Goal: Task Accomplishment & Management: Complete application form

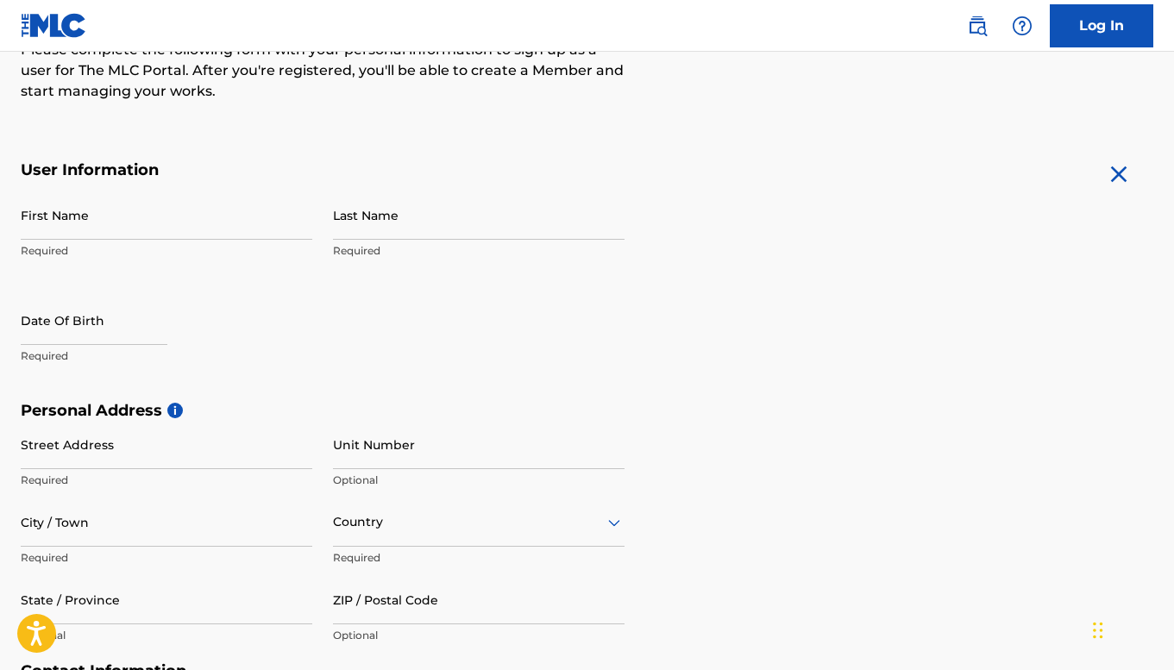
scroll to position [218, 0]
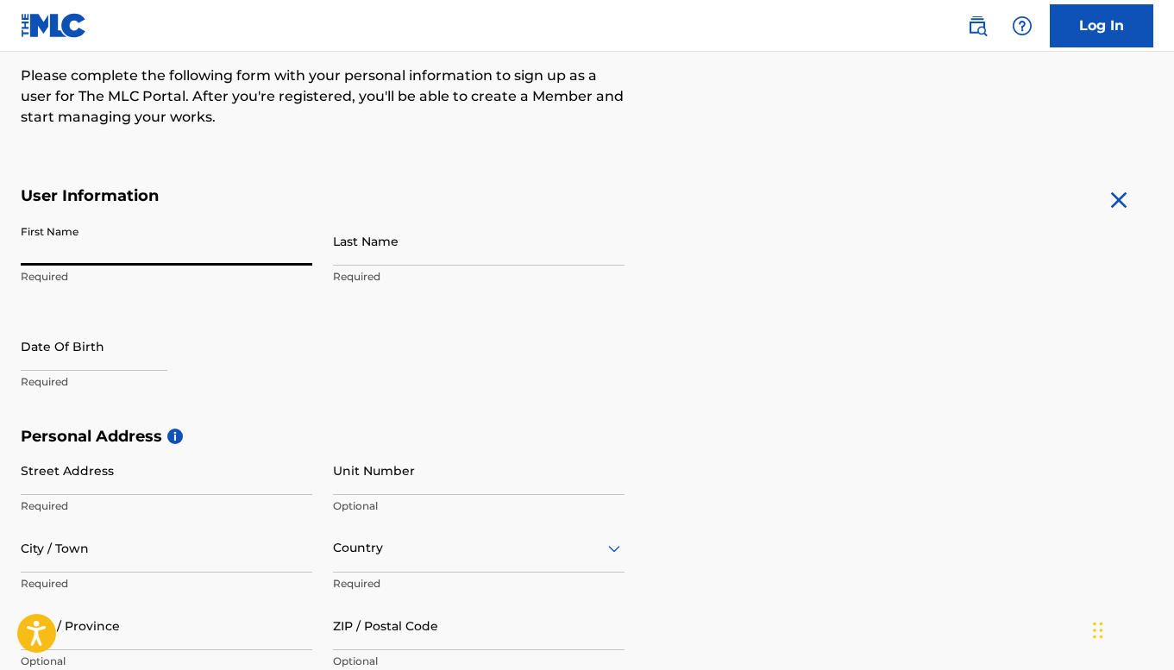
drag, startPoint x: 130, startPoint y: 253, endPoint x: 0, endPoint y: 711, distance: 476.4
click at [0, 452] on html "For screen-reader mode - click the first button of the website Accessibility Sc…" at bounding box center [587, 117] width 1174 height 670
type input "EBRAKUMO"
click at [419, 250] on input "Last Name" at bounding box center [479, 241] width 292 height 49
type input "BUKU"
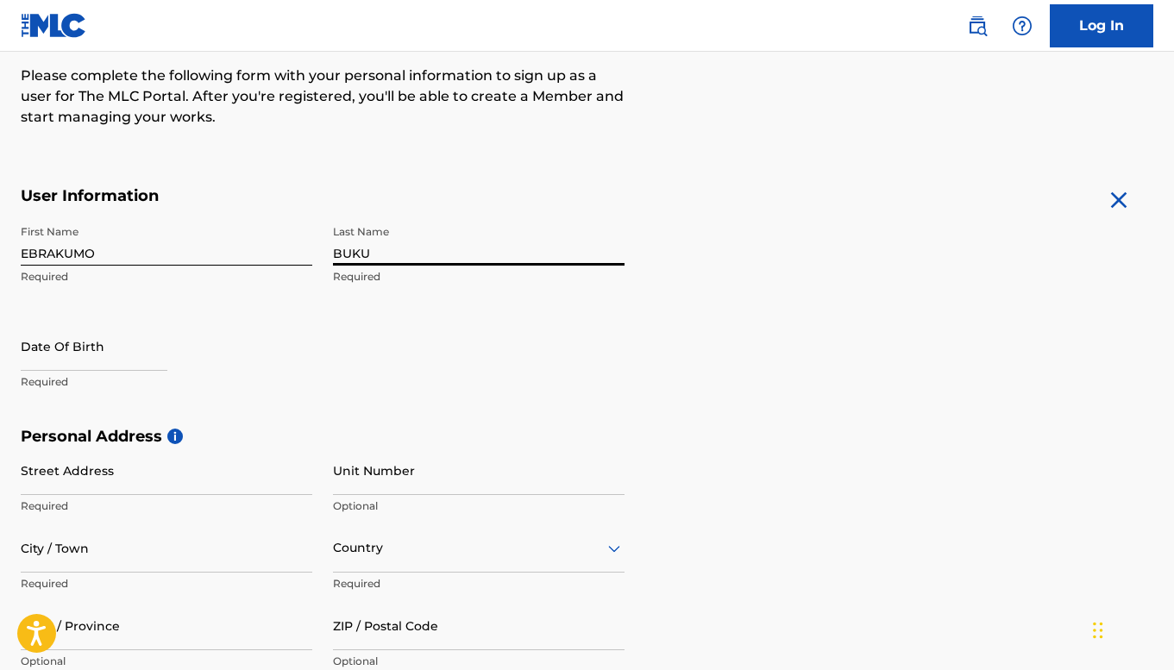
select select "8"
select select "2025"
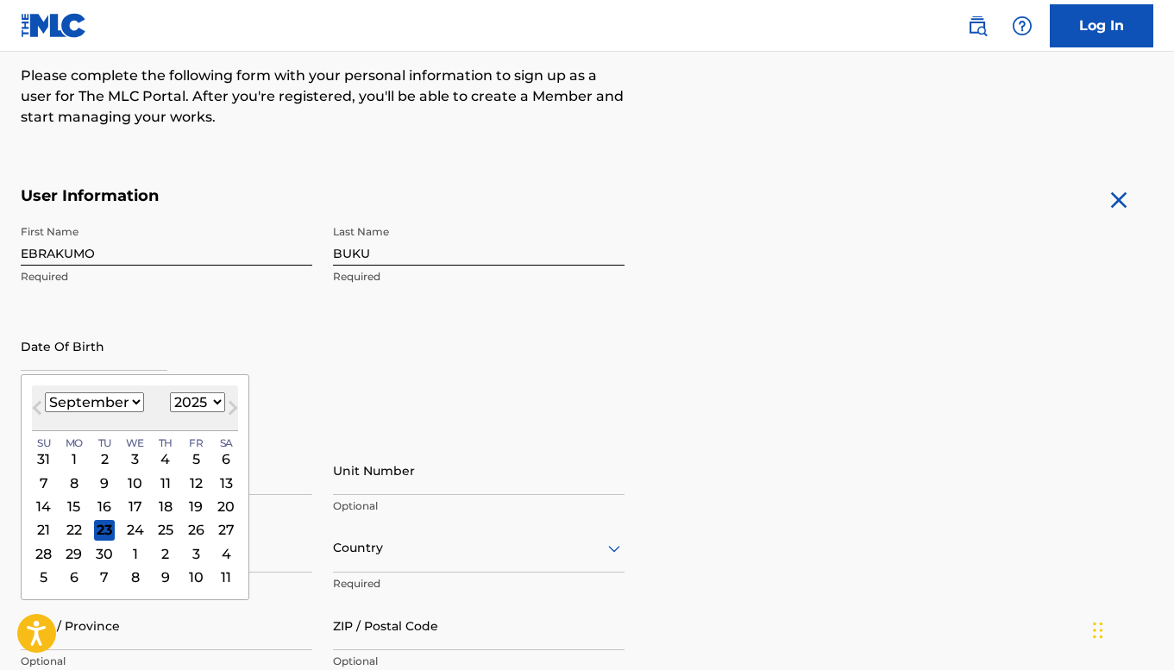
click at [158, 351] on input "text" at bounding box center [94, 346] width 147 height 49
type input "0"
click at [47, 480] on div "7" at bounding box center [44, 483] width 21 height 21
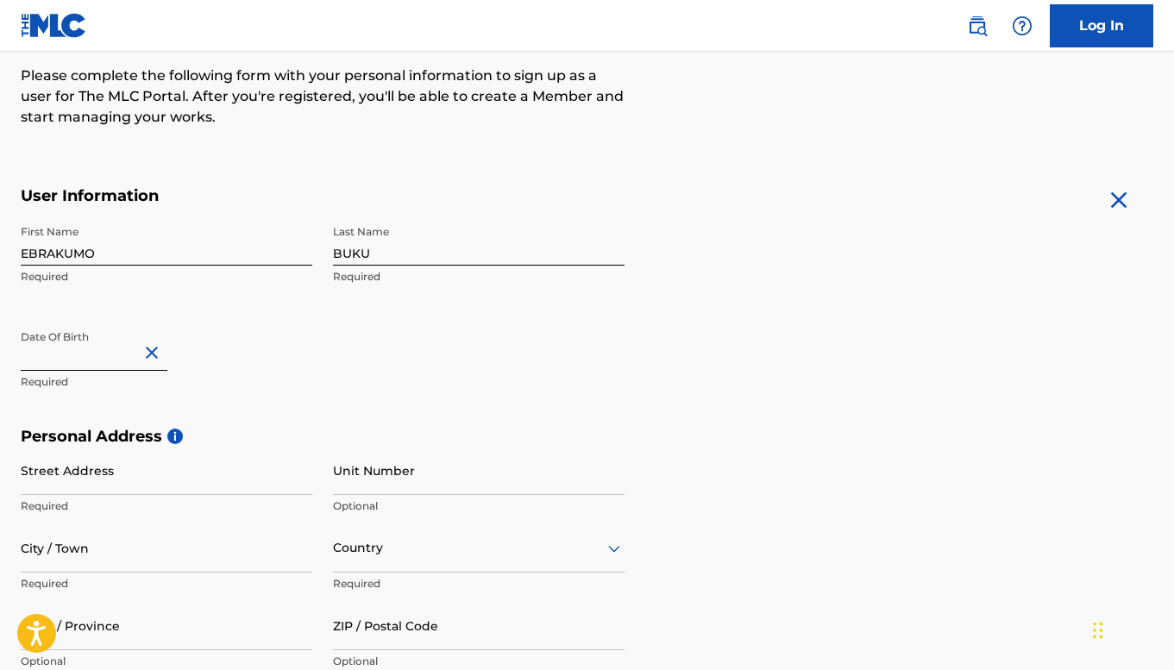
click at [147, 360] on button "Close" at bounding box center [155, 353] width 26 height 53
click at [134, 362] on input "text" at bounding box center [94, 346] width 147 height 49
select select "8"
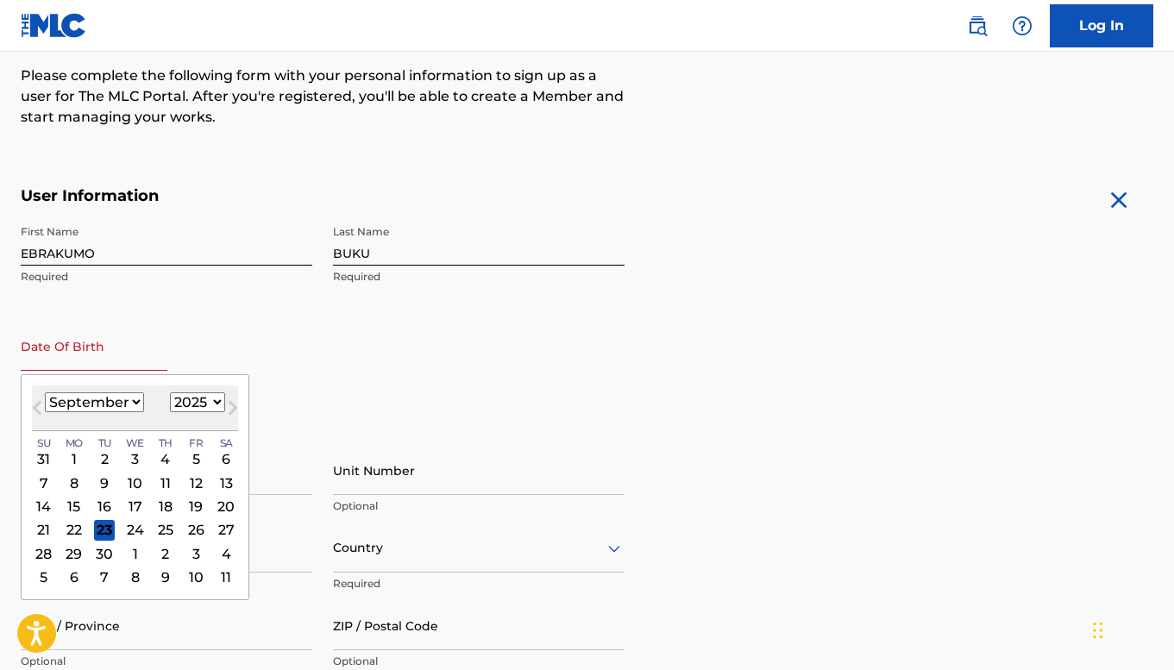
click at [198, 398] on select "1899 1900 1901 1902 1903 1904 1905 1906 1907 1908 1909 1910 1911 1912 1913 1914…" at bounding box center [197, 403] width 55 height 20
select select "1994"
click at [170, 393] on select "1899 1900 1901 1902 1903 1904 1905 1906 1907 1908 1909 1910 1911 1912 1913 1914…" at bounding box center [197, 403] width 55 height 20
click at [140, 475] on div "7" at bounding box center [135, 483] width 21 height 21
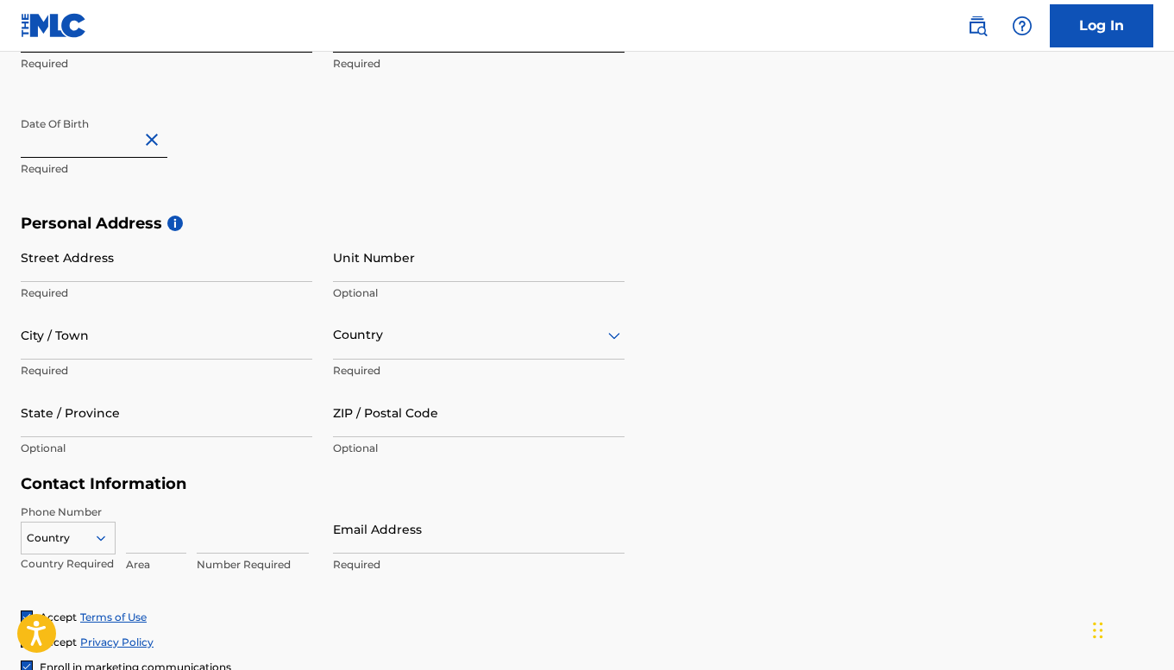
scroll to position [449, 0]
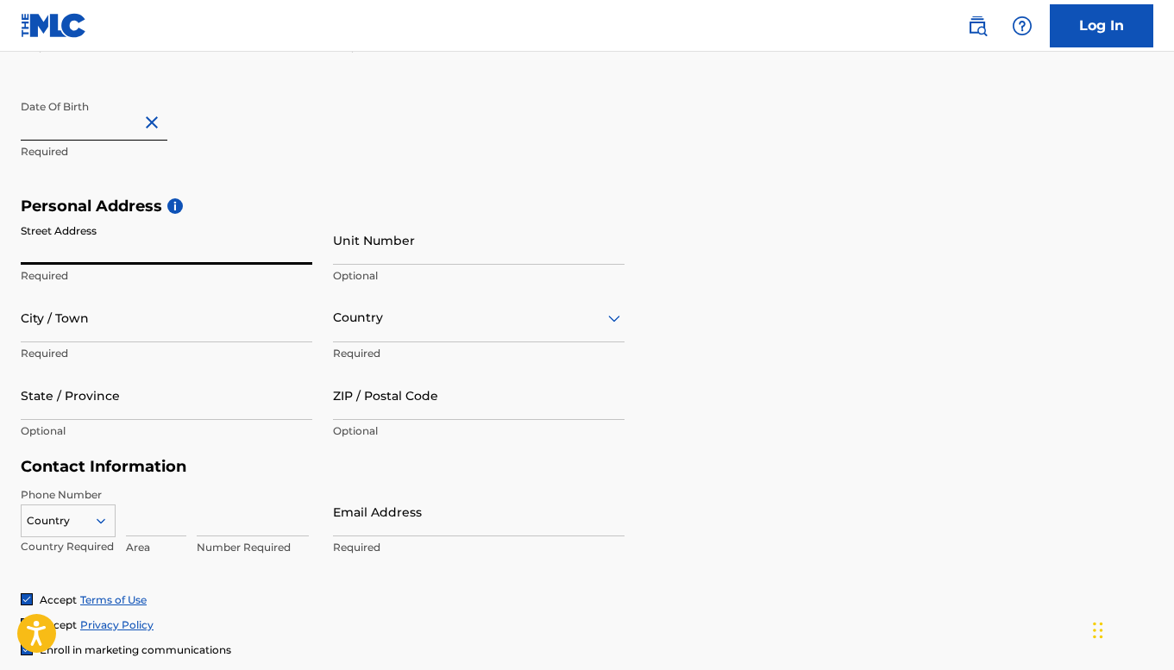
click at [161, 251] on input "Street Address" at bounding box center [167, 240] width 292 height 49
type input "[STREET_ADDRESS]"
type input "Abuja"
type input "[GEOGRAPHIC_DATA]"
type input "FCT"
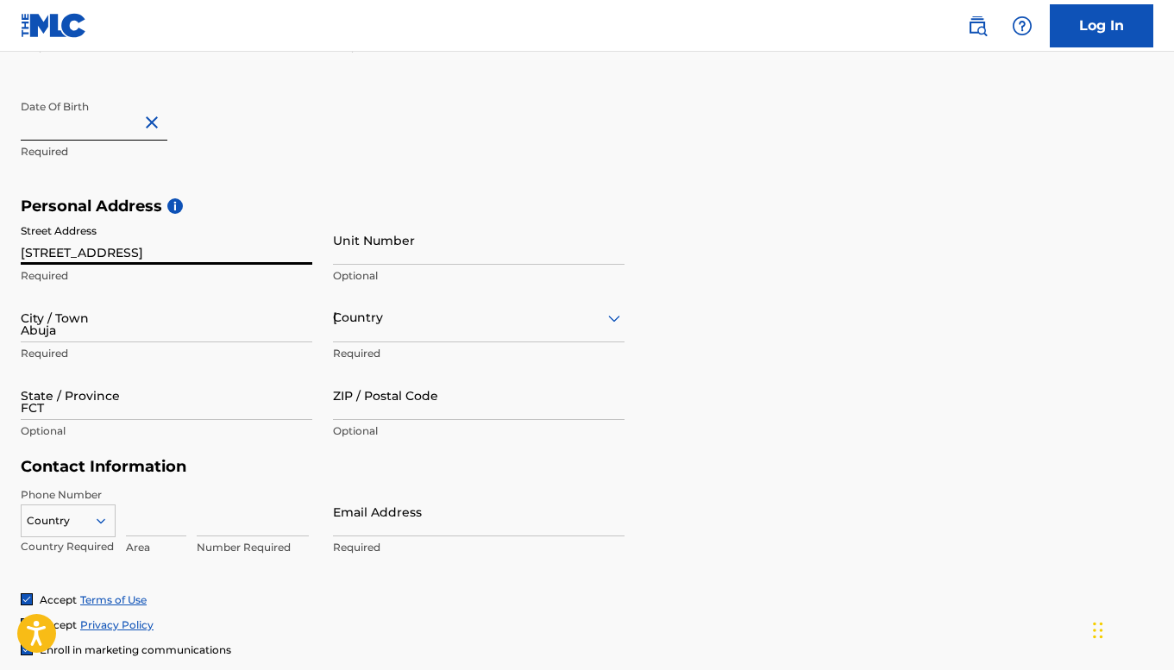
type input "902101"
type input "913"
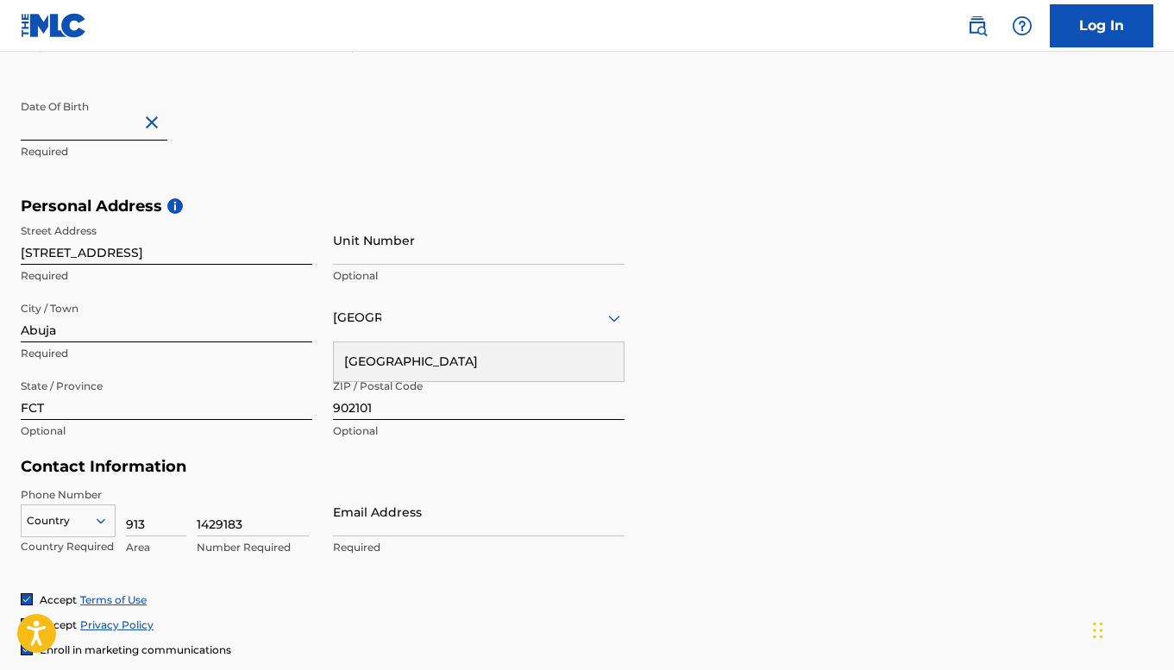
click at [466, 445] on div "ZIP / Postal Code 902101 Optional" at bounding box center [479, 410] width 292 height 78
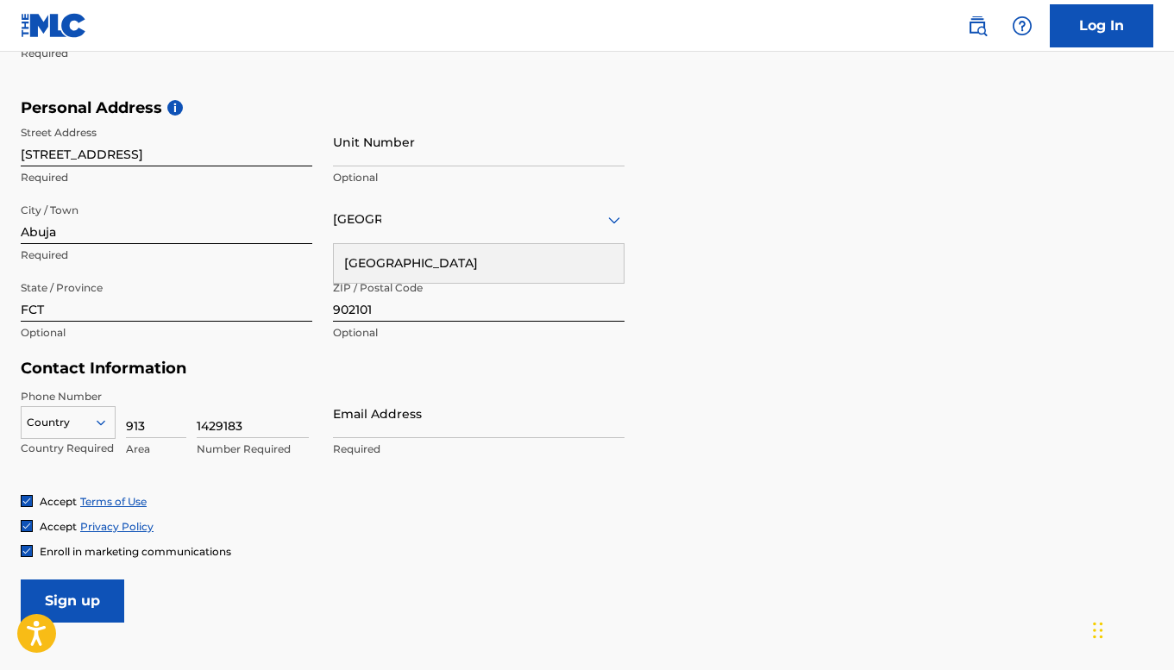
scroll to position [563, 0]
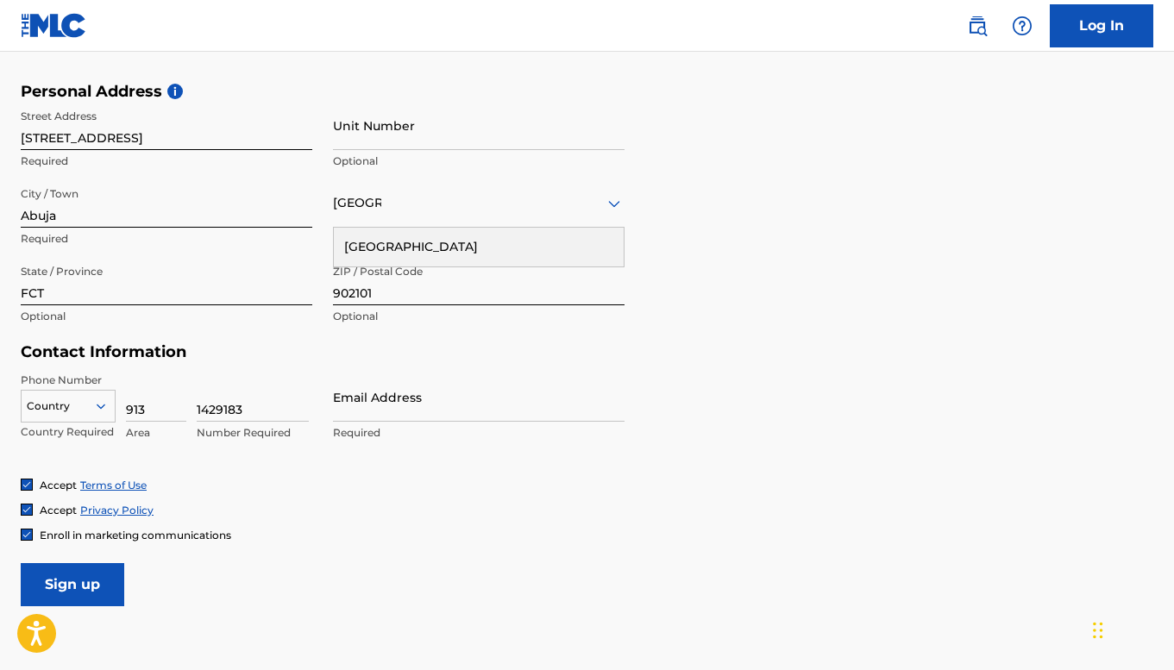
click at [263, 412] on input "1429183" at bounding box center [253, 397] width 112 height 49
type input "1"
click at [149, 403] on input "913" at bounding box center [156, 397] width 60 height 49
type input "9"
type input "813"
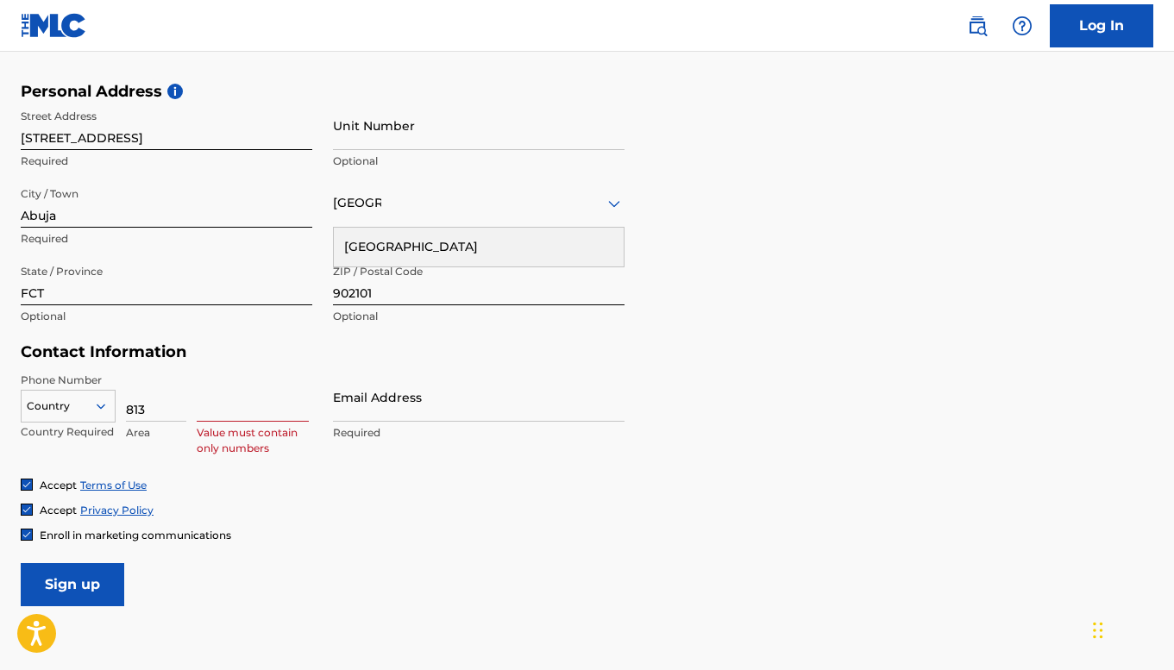
click at [227, 411] on input at bounding box center [253, 397] width 112 height 49
type input "8"
type input "6769629"
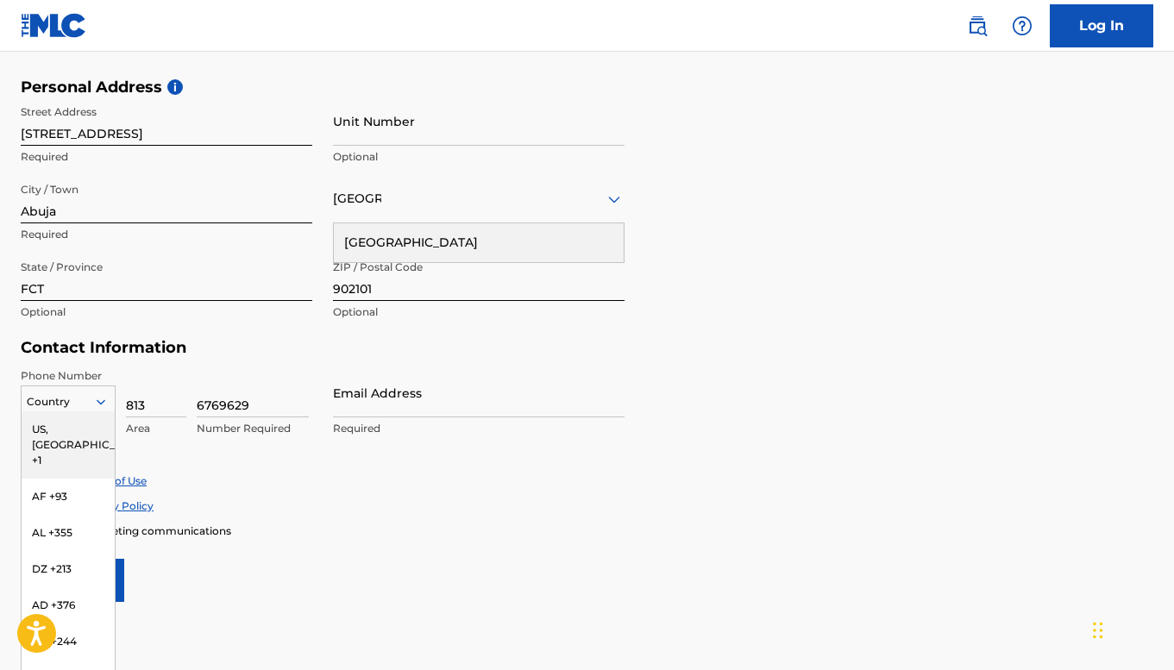
click at [79, 409] on div at bounding box center [68, 402] width 93 height 19
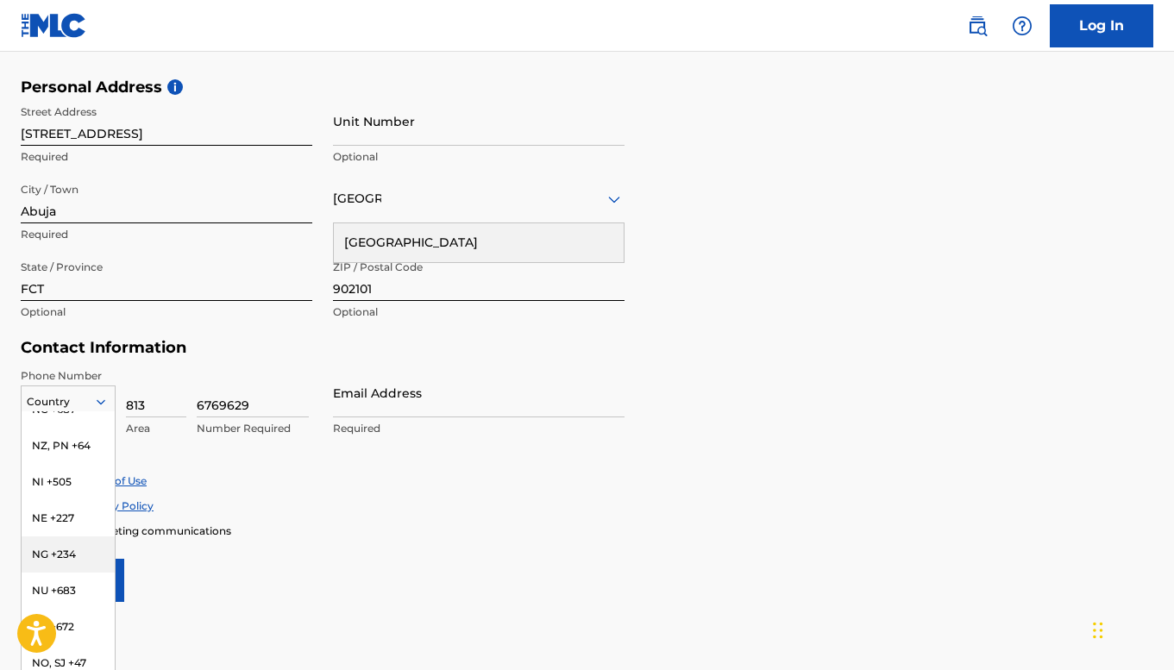
click at [58, 569] on div "NG +234" at bounding box center [68, 555] width 93 height 36
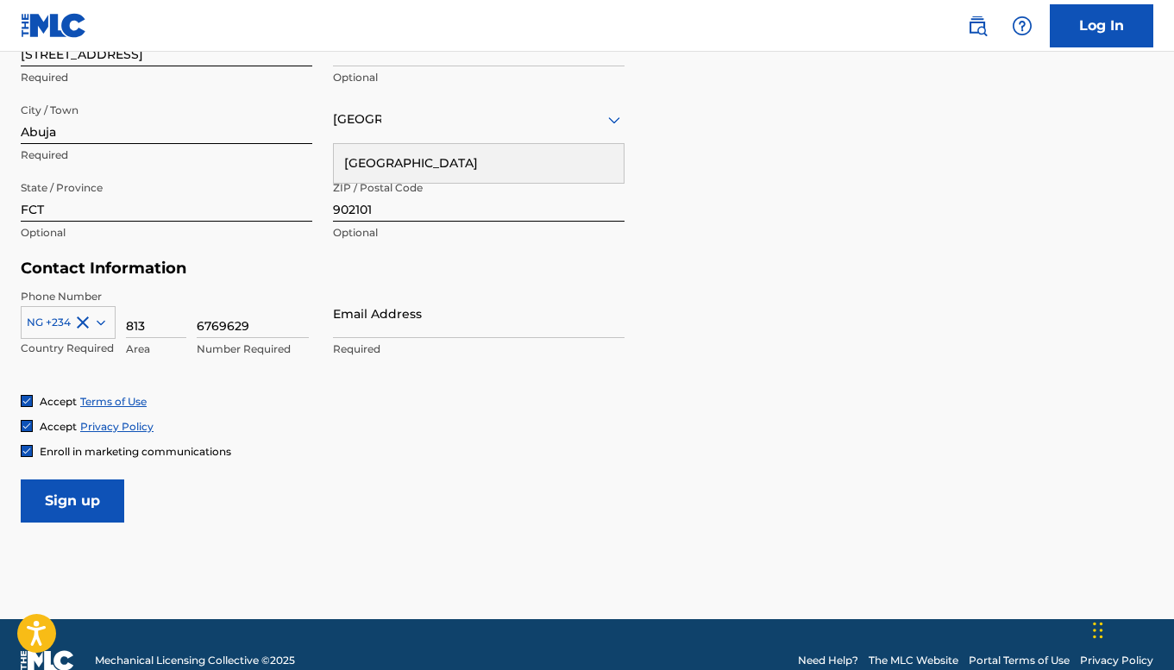
scroll to position [648, 0]
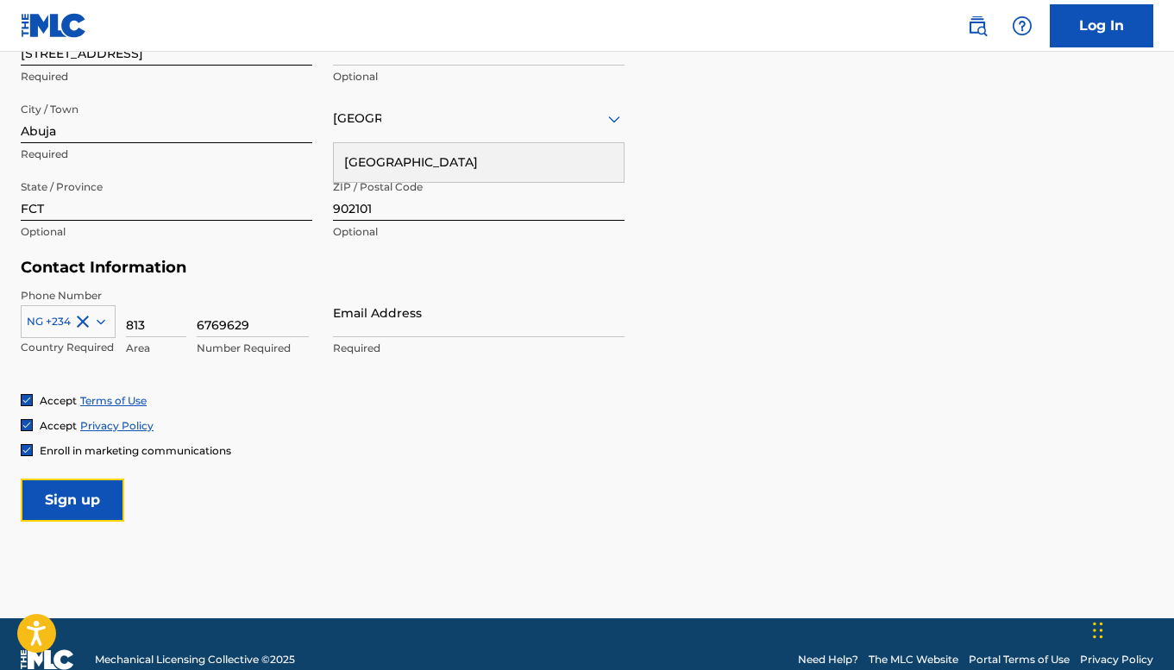
click at [75, 501] on input "Sign up" at bounding box center [73, 500] width 104 height 43
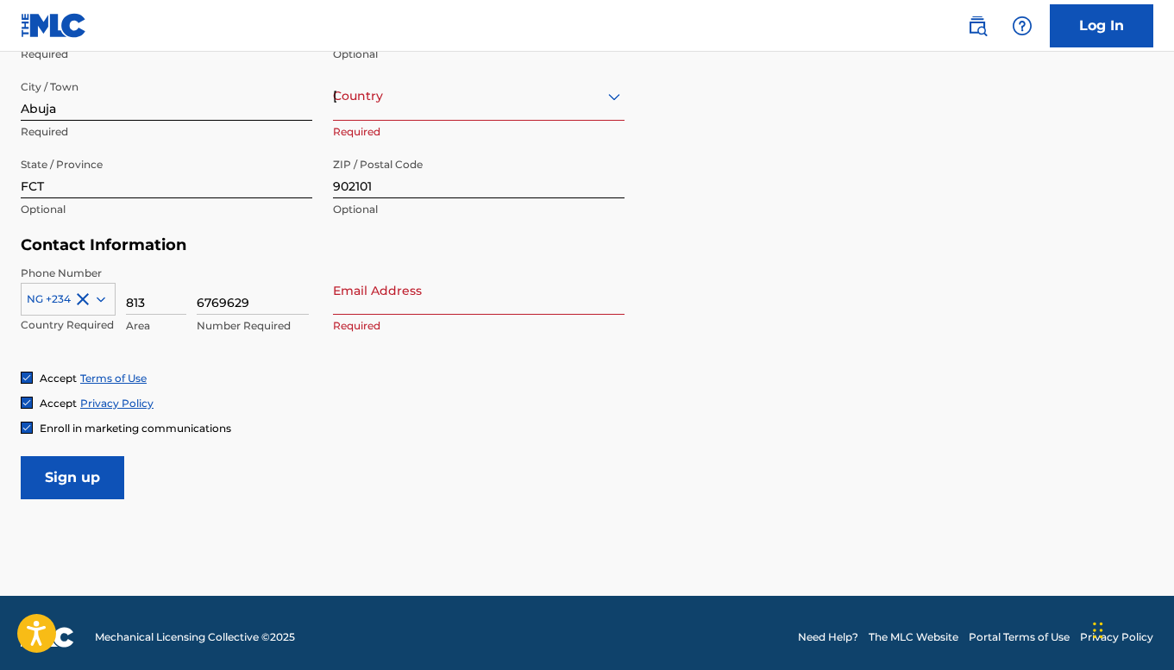
scroll to position [678, 0]
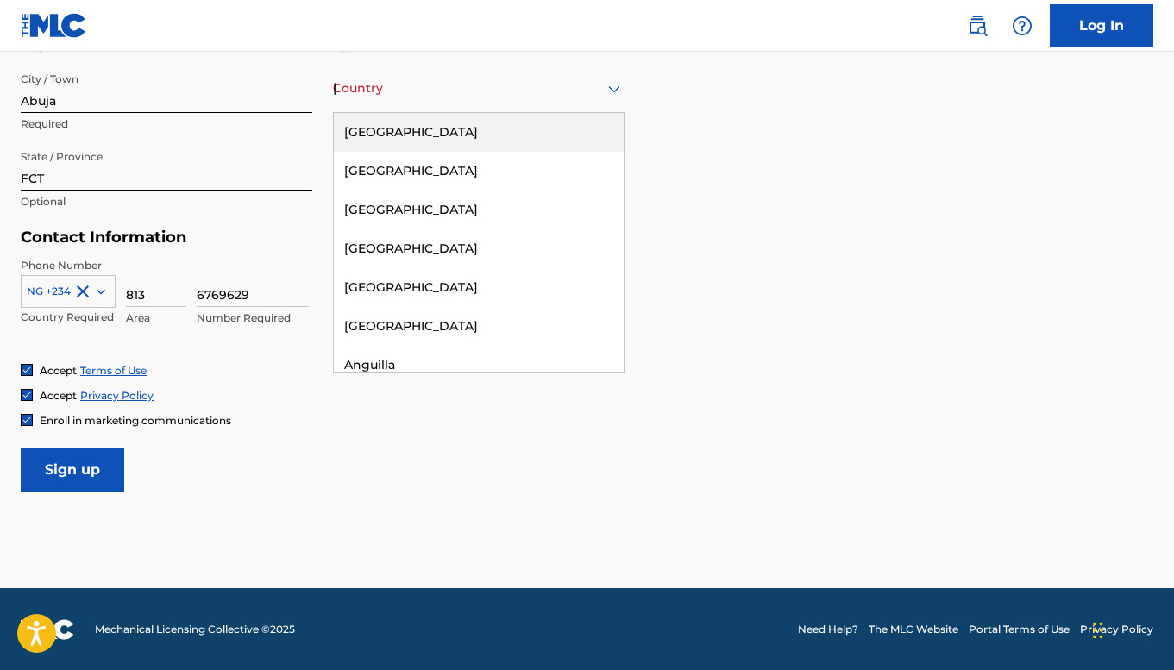
click at [468, 96] on div "[GEOGRAPHIC_DATA]" at bounding box center [479, 89] width 292 height 22
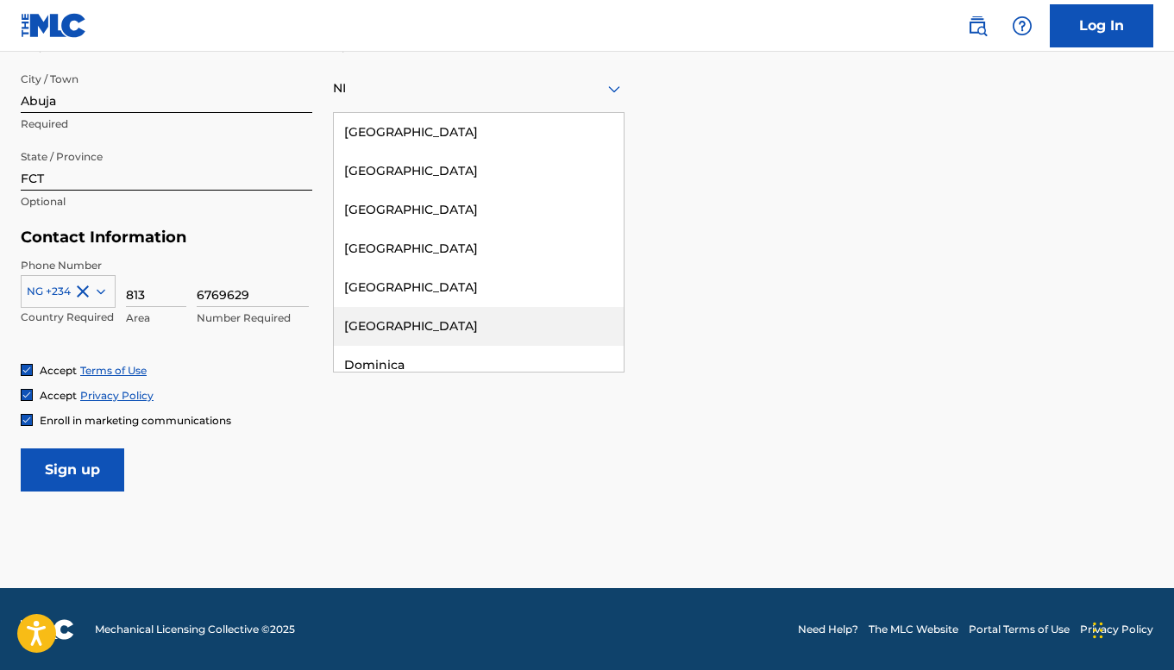
type input "NI"
click at [1081, 449] on form "User Information First Name EBRAKUMO Required Last Name BUKU Required Date Of B…" at bounding box center [587, 108] width 1133 height 765
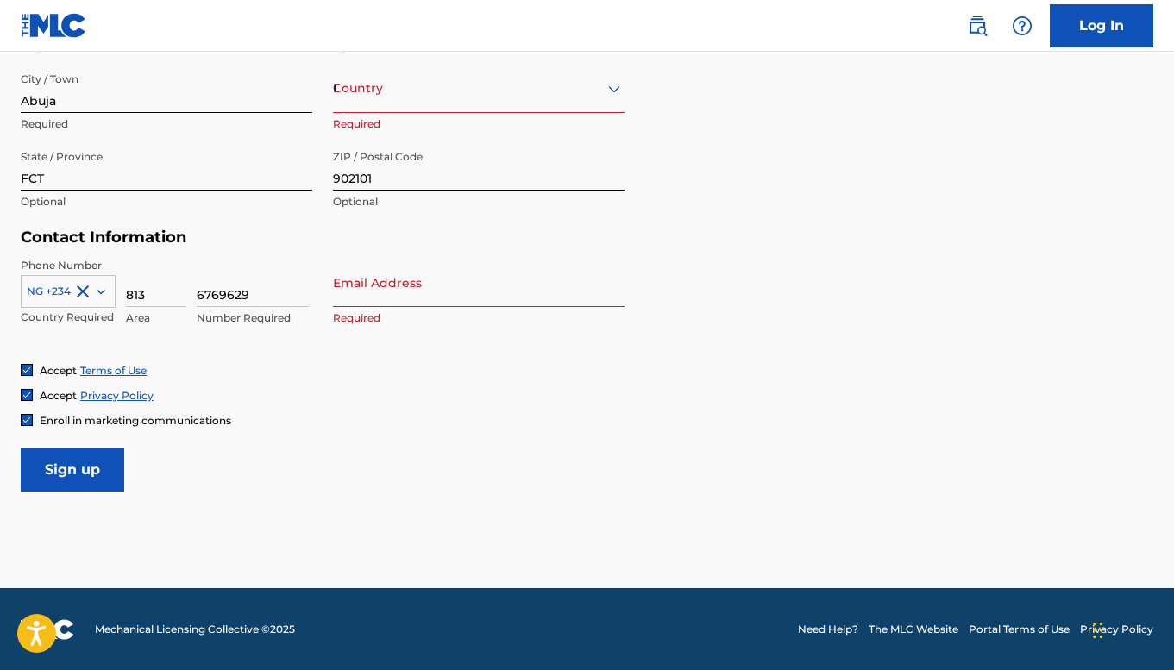
click at [459, 97] on div "NI" at bounding box center [479, 89] width 292 height 22
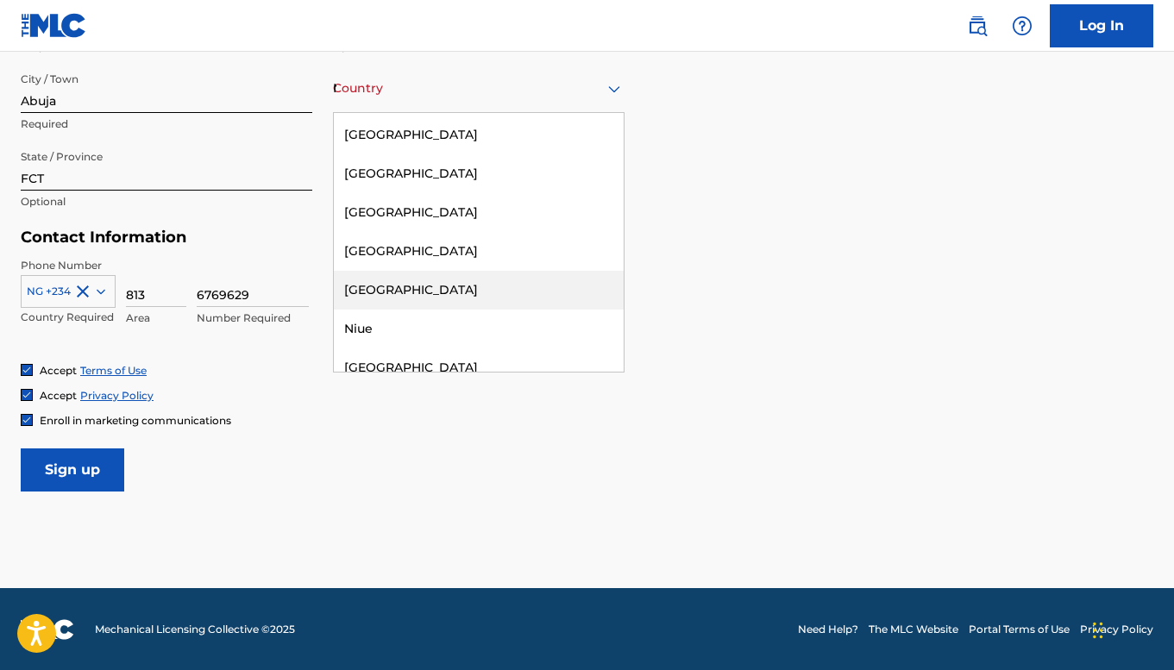
scroll to position [5637, 0]
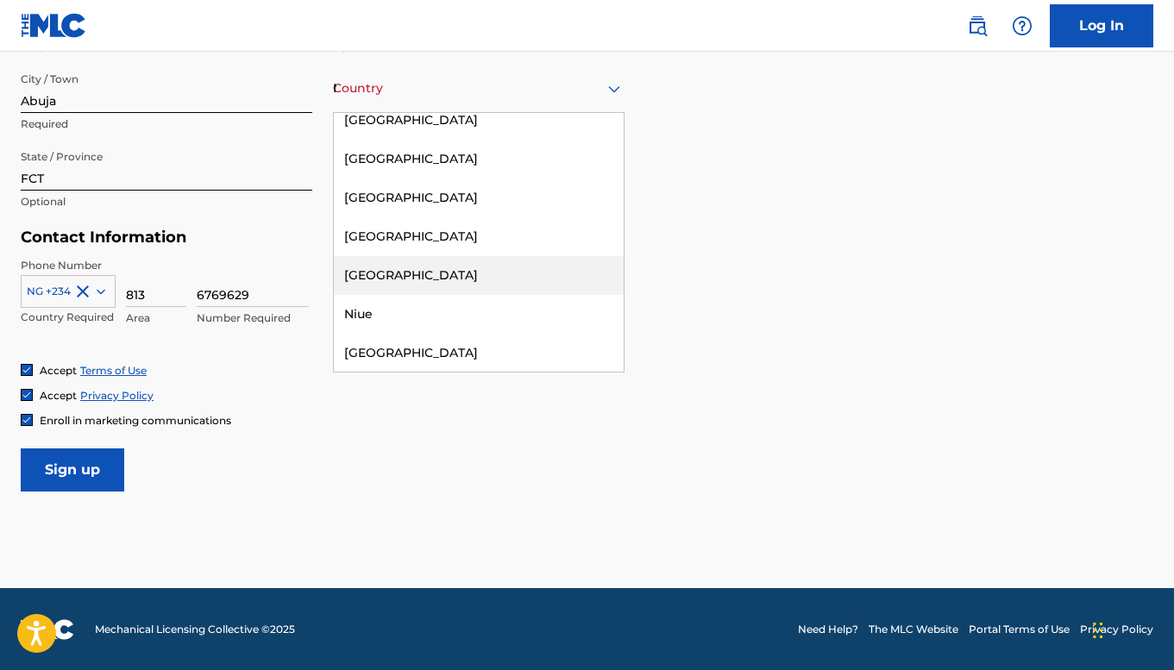
click at [425, 256] on div "[GEOGRAPHIC_DATA]" at bounding box center [479, 275] width 290 height 39
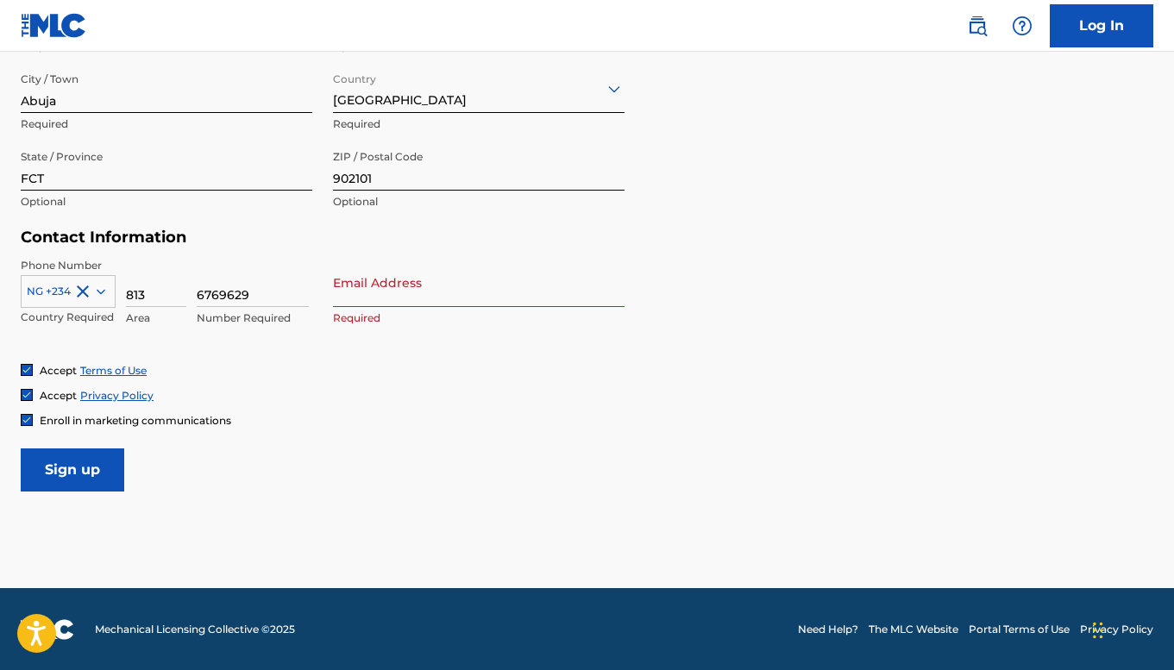
click at [482, 299] on input "Email Address" at bounding box center [479, 282] width 292 height 49
type input "[EMAIL_ADDRESS][DOMAIN_NAME]"
type input "[GEOGRAPHIC_DATA]"
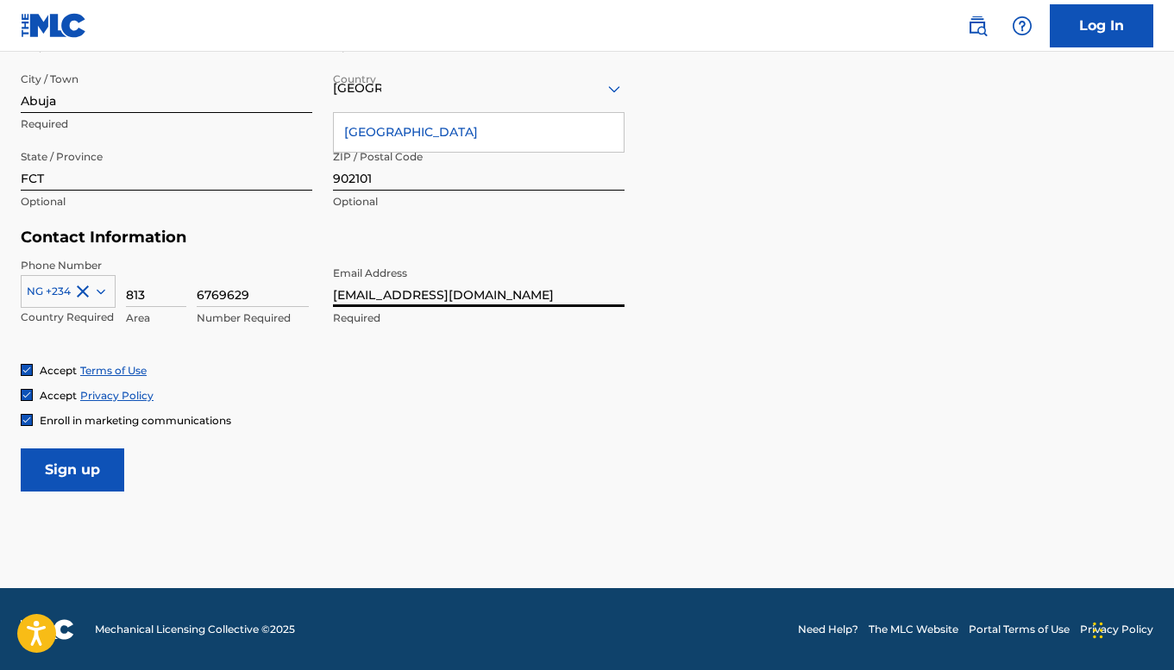
click at [479, 234] on h5 "Contact Information" at bounding box center [323, 238] width 604 height 20
click at [663, 242] on form "User Information First Name EBRAKUMO Required Last Name BUKU Required Date Of B…" at bounding box center [587, 108] width 1133 height 765
click at [429, 135] on div "[GEOGRAPHIC_DATA]" at bounding box center [479, 132] width 290 height 39
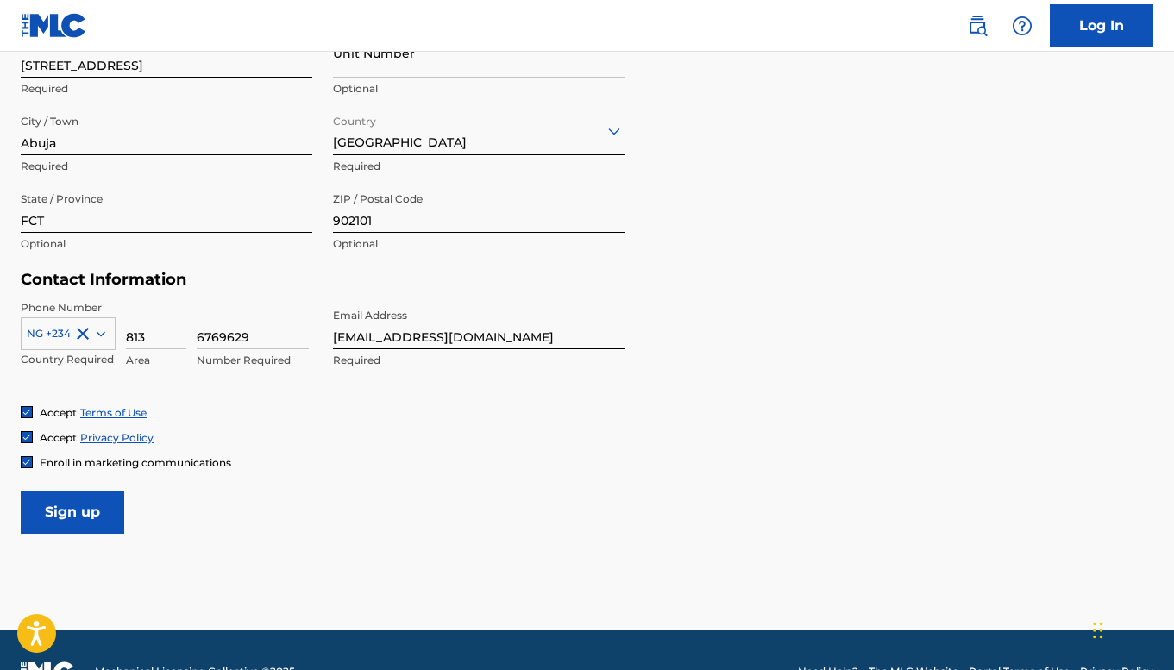
scroll to position [678, 0]
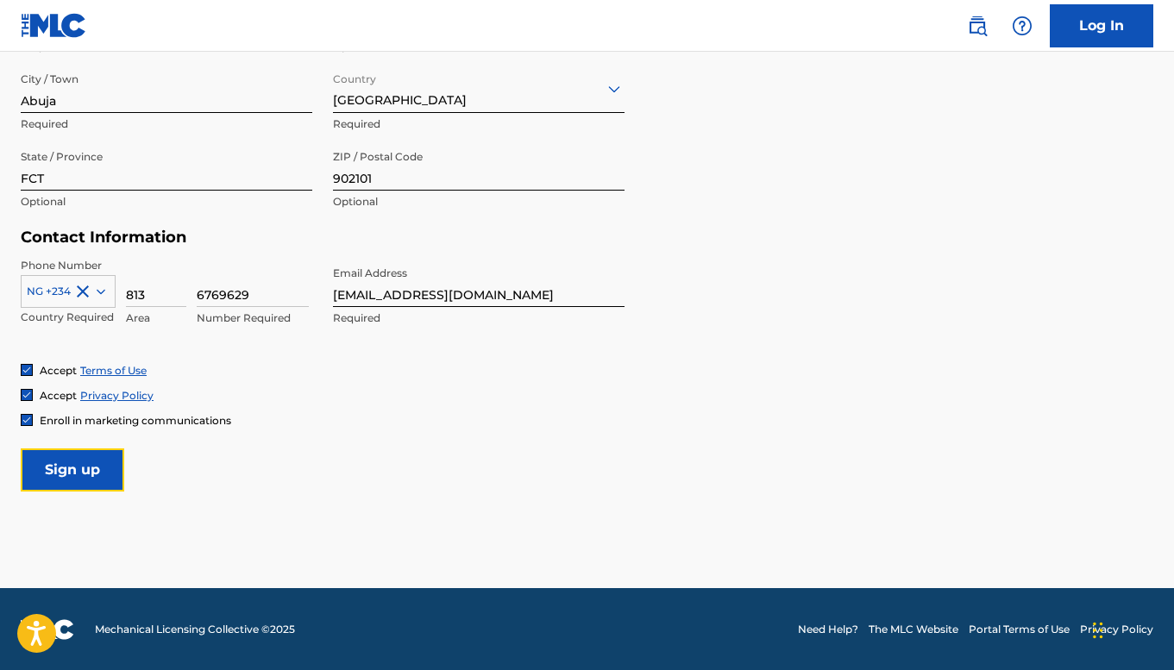
click at [107, 458] on input "Sign up" at bounding box center [73, 470] width 104 height 43
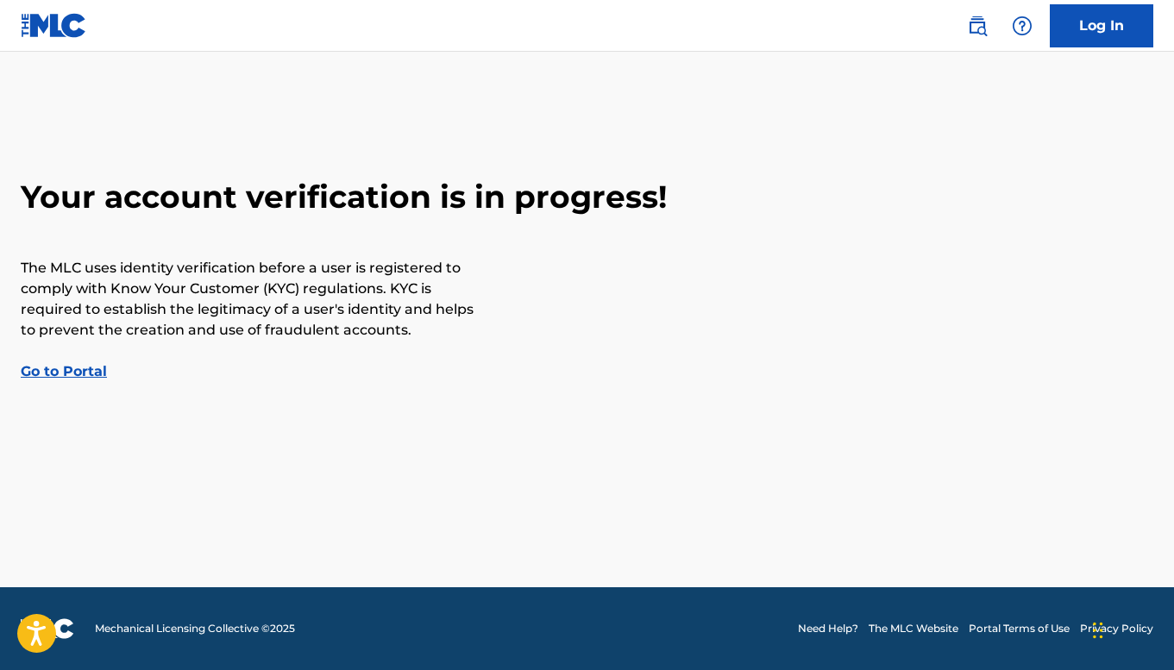
click at [62, 368] on link "Go to Portal" at bounding box center [64, 371] width 86 height 16
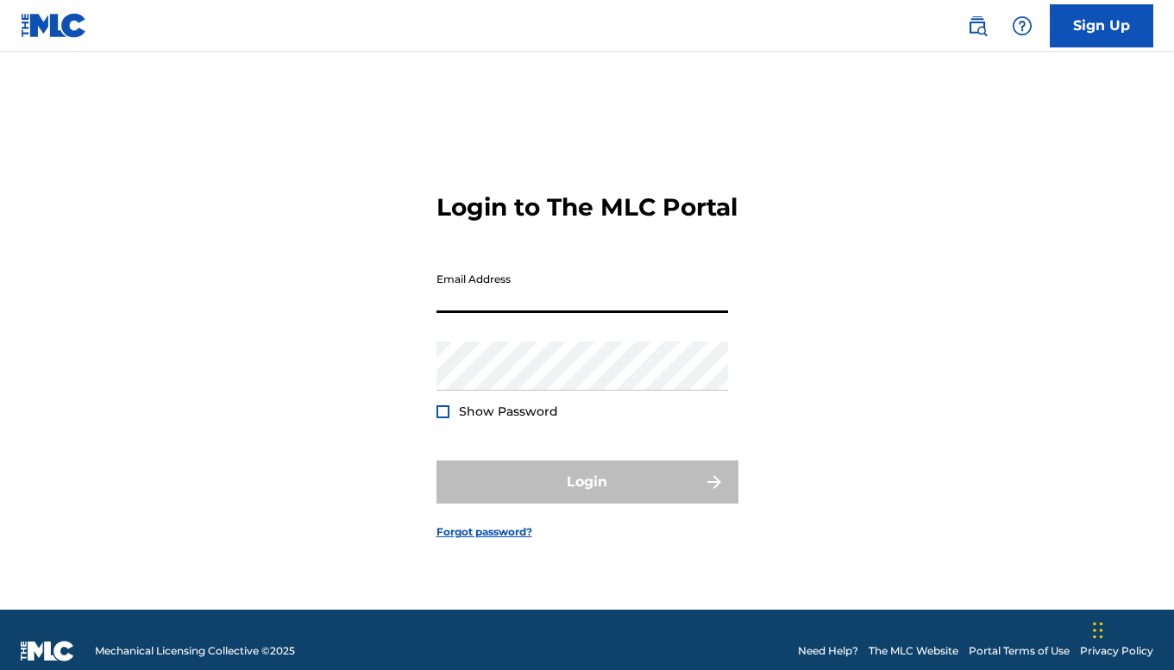
click at [541, 313] on input "Email Address" at bounding box center [583, 288] width 292 height 49
type input "[EMAIL_ADDRESS][DOMAIN_NAME]"
